Goal: Communication & Community: Answer question/provide support

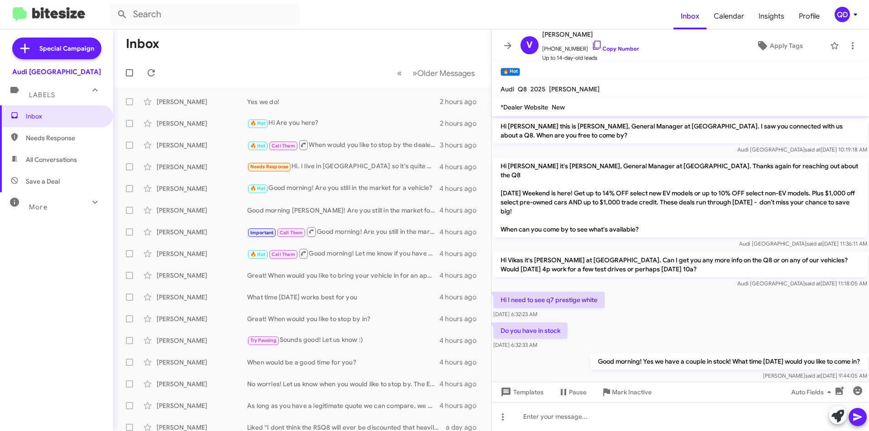
scroll to position [170, 0]
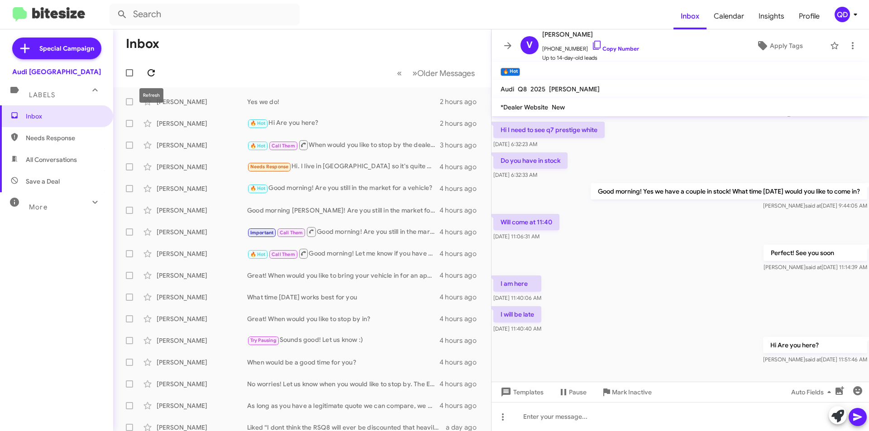
click at [150, 71] on icon at bounding box center [151, 72] width 11 height 11
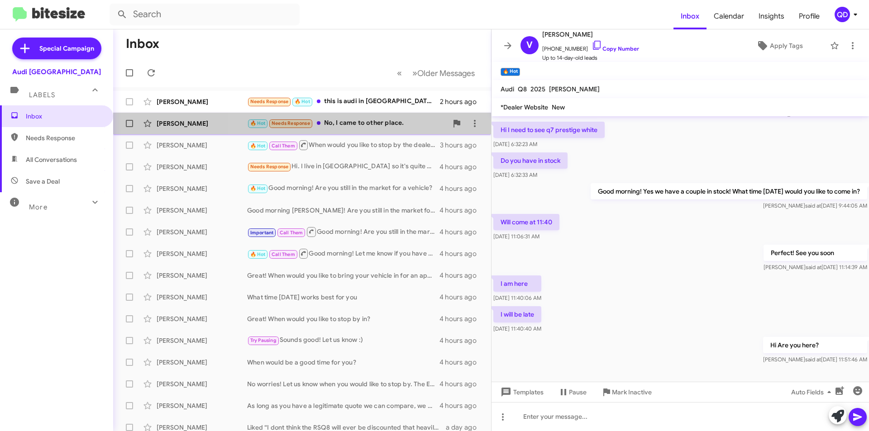
click at [368, 125] on div "🔥 Hot Needs Response No, I came to other place." at bounding box center [347, 123] width 201 height 10
click at [340, 129] on div "[PERSON_NAME] 🔥 Hot Needs Response No, I came to other place. 2 hours ago" at bounding box center [301, 124] width 363 height 18
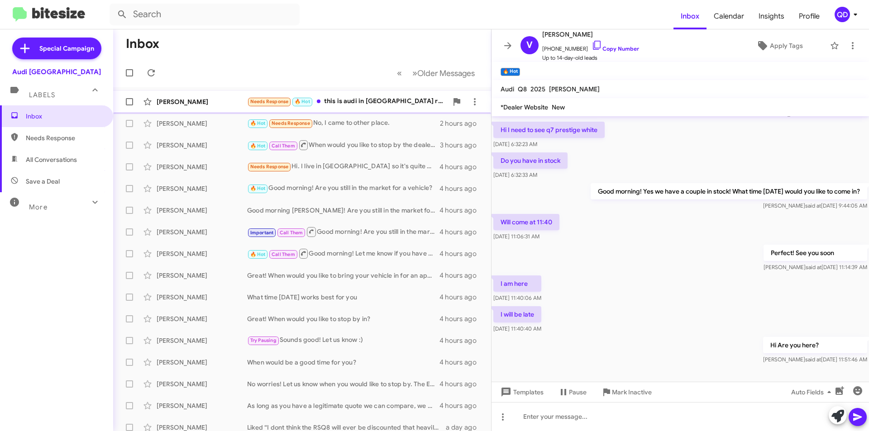
click at [355, 102] on div "Needs Response 🔥 Hot this is audi in [GEOGRAPHIC_DATA] right" at bounding box center [347, 101] width 201 height 10
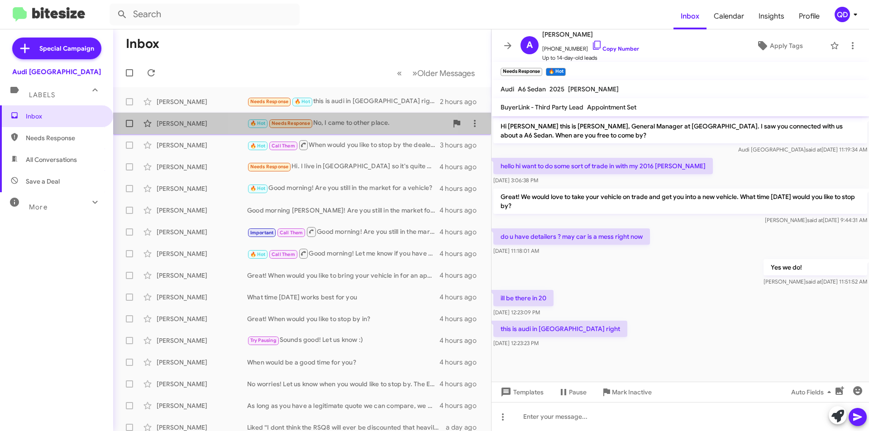
click at [346, 125] on div "🔥 Hot Needs Response No, I came to other place." at bounding box center [347, 123] width 201 height 10
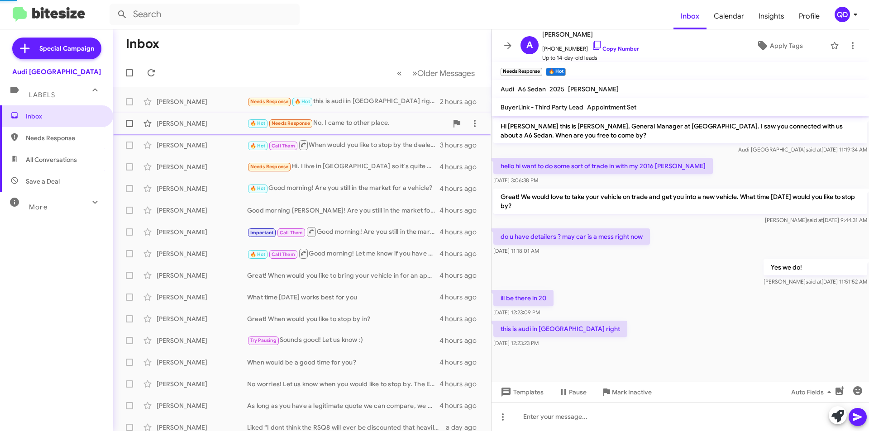
scroll to position [203, 0]
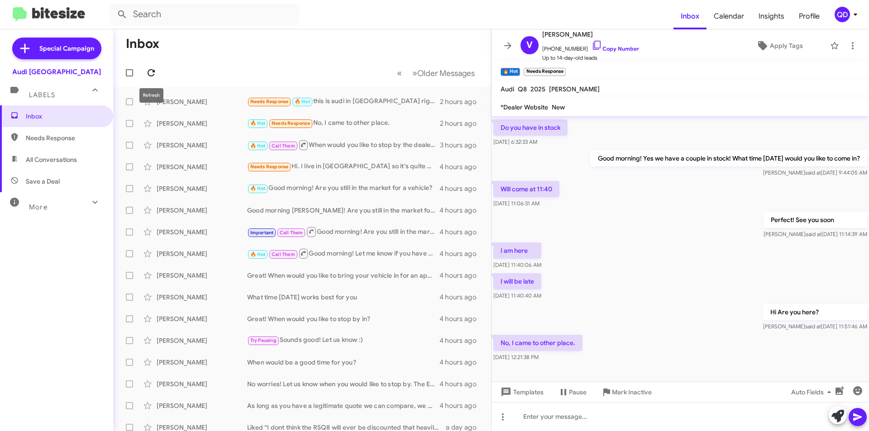
click at [150, 75] on icon at bounding box center [151, 72] width 11 height 11
click at [372, 100] on div "🔥 Hot Needs Response he had a white polo" at bounding box center [347, 101] width 201 height 10
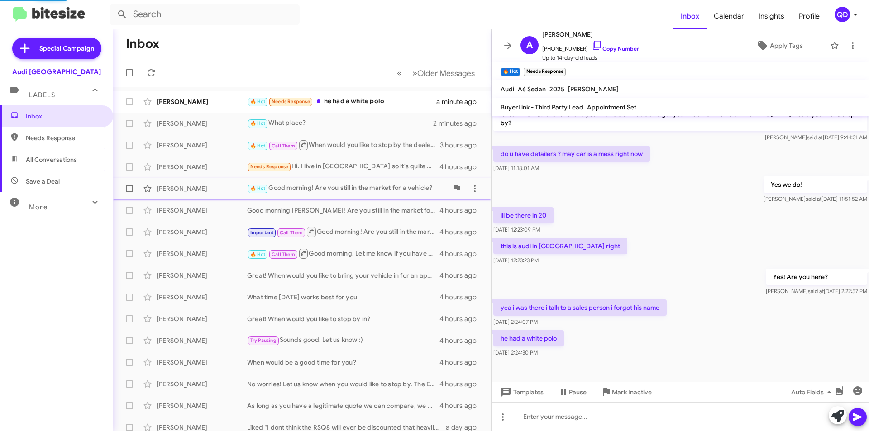
scroll to position [83, 0]
click at [326, 120] on div "🔥 Hot What place?" at bounding box center [347, 123] width 201 height 10
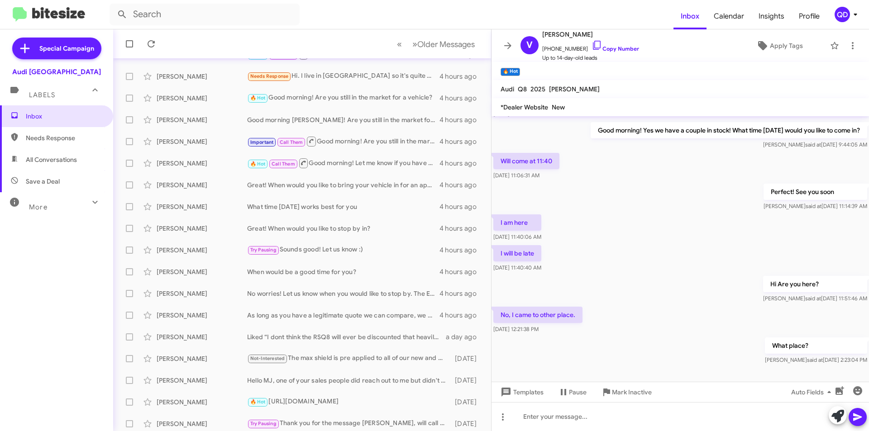
scroll to position [236, 0]
